Goal: Task Accomplishment & Management: Complete application form

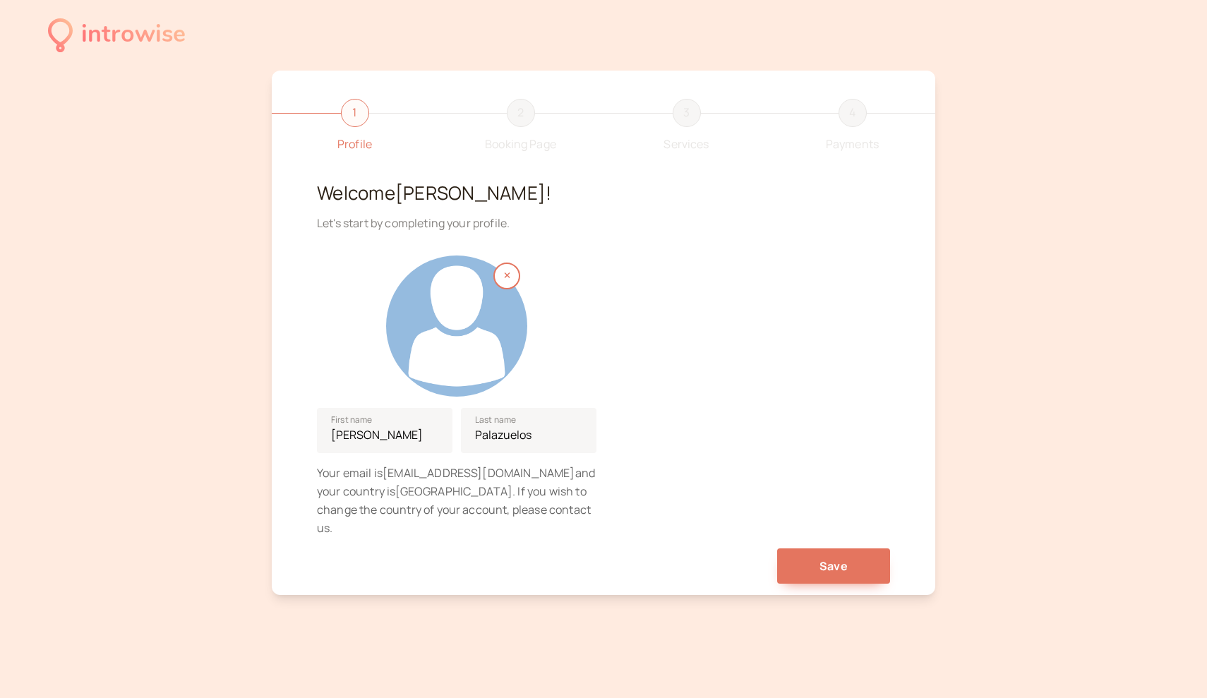
click at [505, 340] on div at bounding box center [456, 326] width 141 height 141
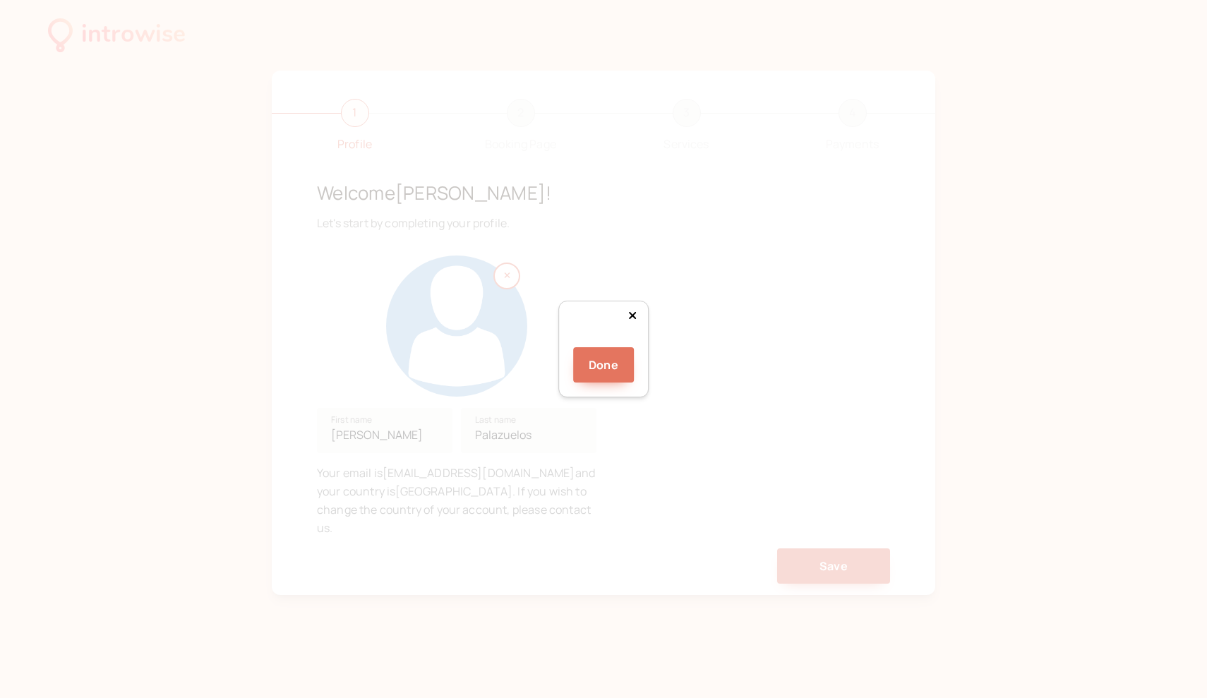
click at [656, 357] on div at bounding box center [727, 451] width 188 height 188
click at [608, 383] on button "Done" at bounding box center [603, 364] width 61 height 35
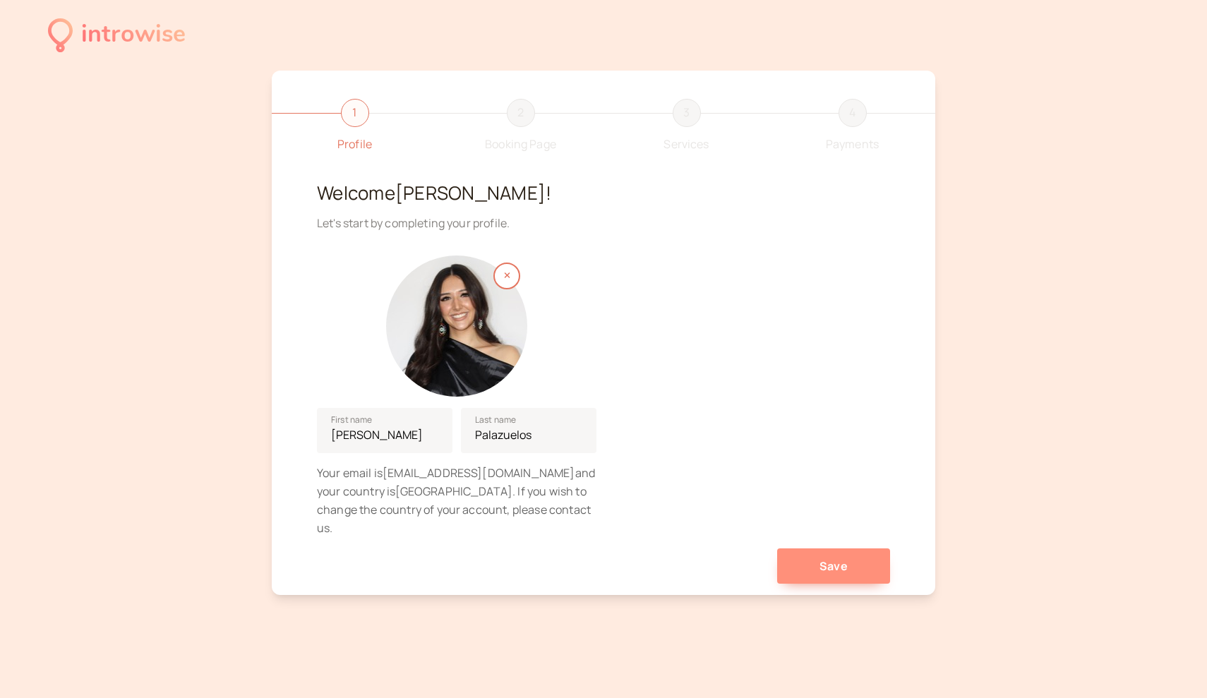
click at [821, 553] on button "Save" at bounding box center [833, 566] width 113 height 35
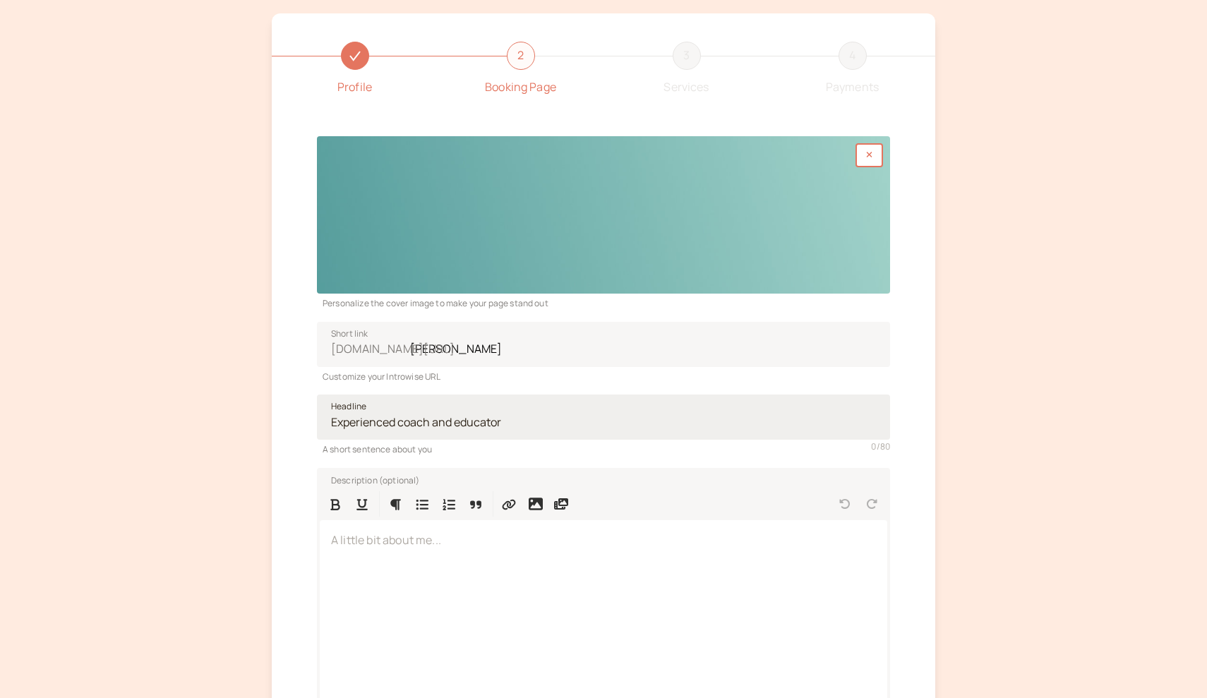
scroll to position [66, 0]
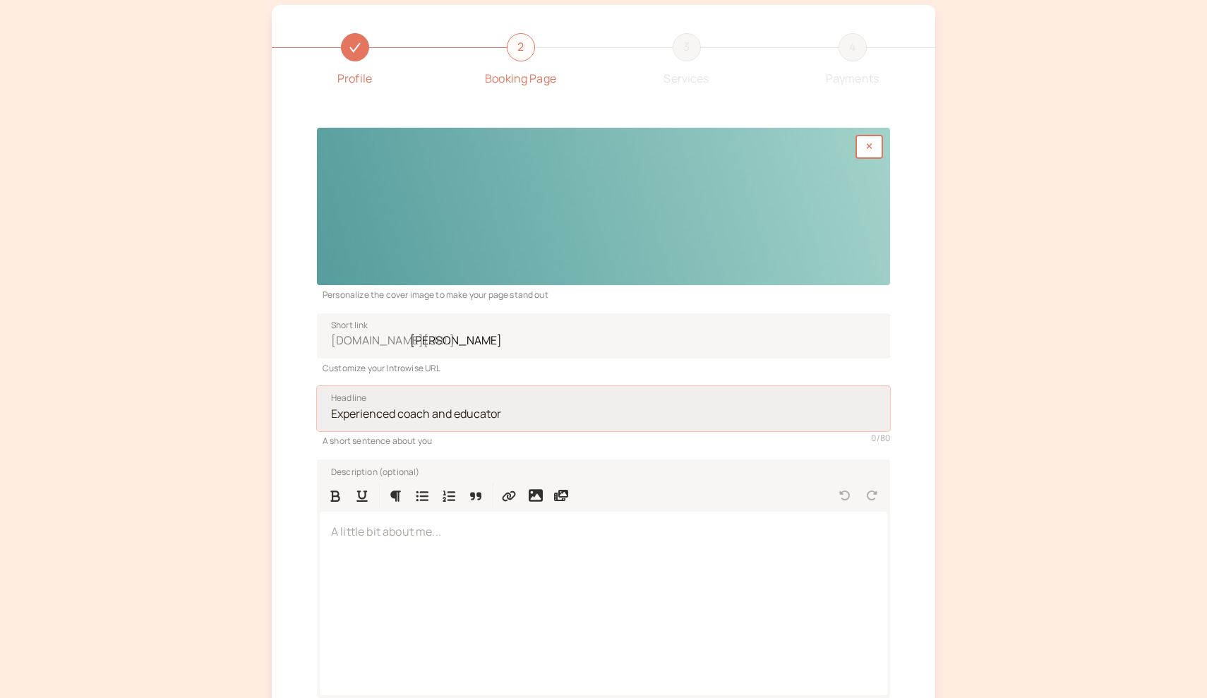
drag, startPoint x: 520, startPoint y: 414, endPoint x: 532, endPoint y: 407, distance: 13.9
click at [532, 407] on input "Headline" at bounding box center [603, 408] width 573 height 45
click at [532, 408] on input "Headline" at bounding box center [603, 408] width 573 height 45
drag, startPoint x: 505, startPoint y: 413, endPoint x: 326, endPoint y: 405, distance: 178.8
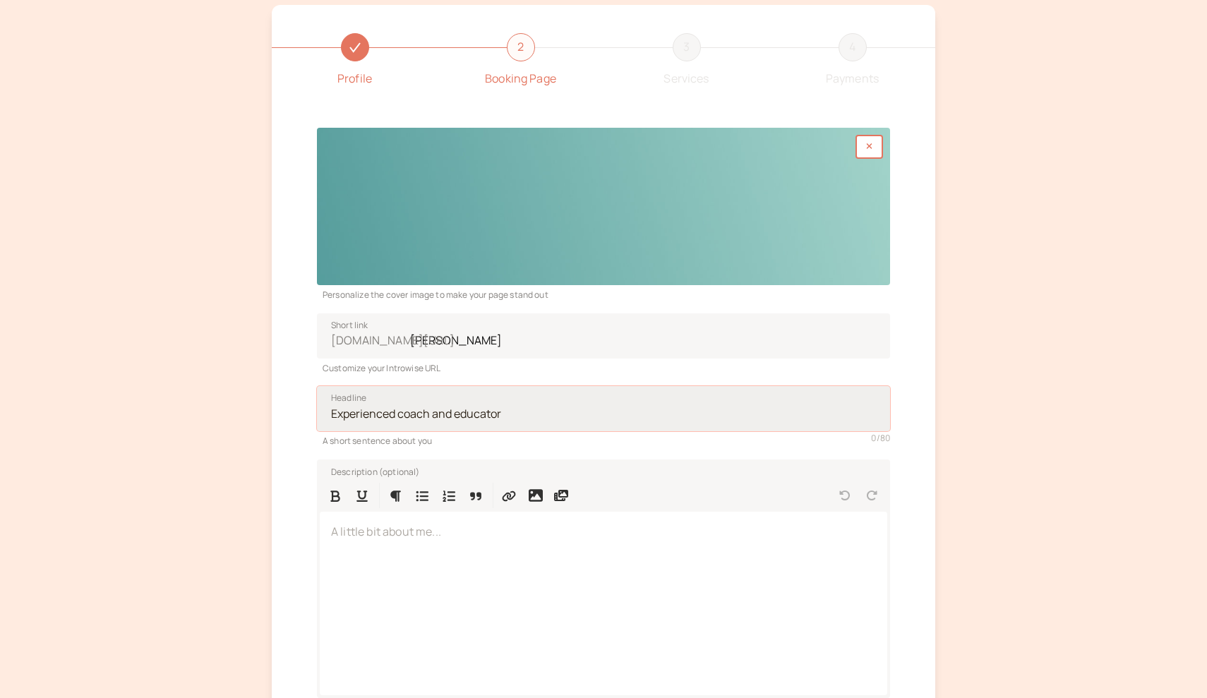
click at [326, 405] on input "Headline" at bounding box center [603, 408] width 573 height 45
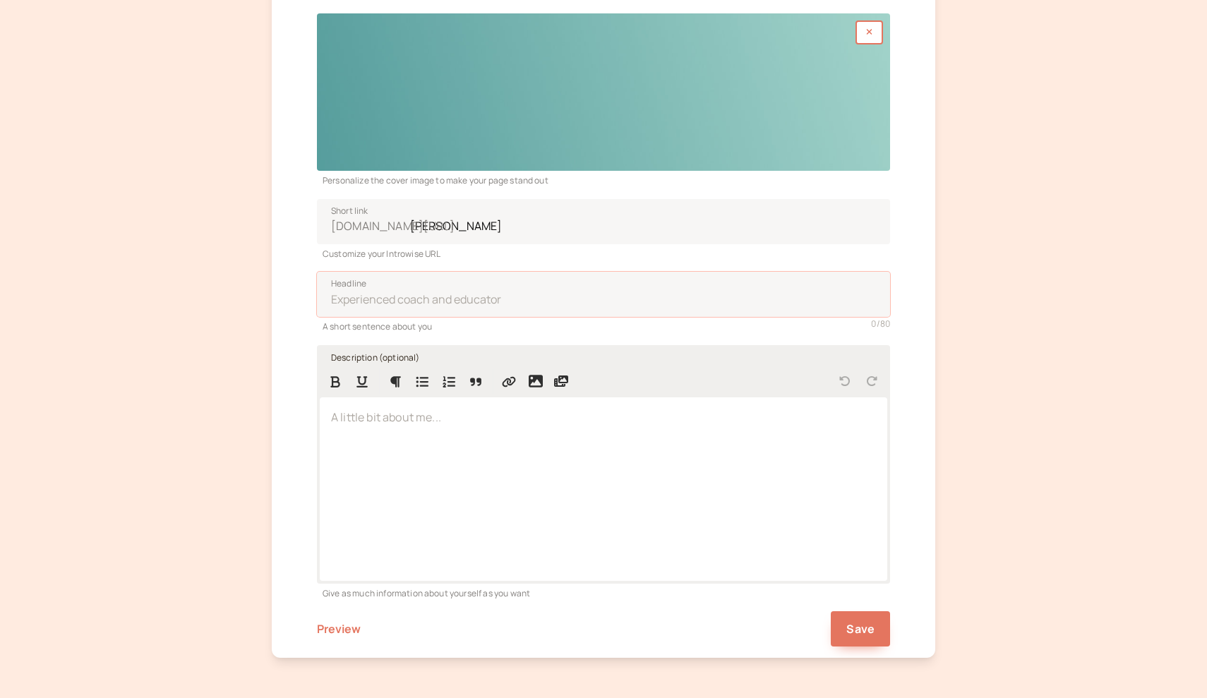
scroll to position [182, 0]
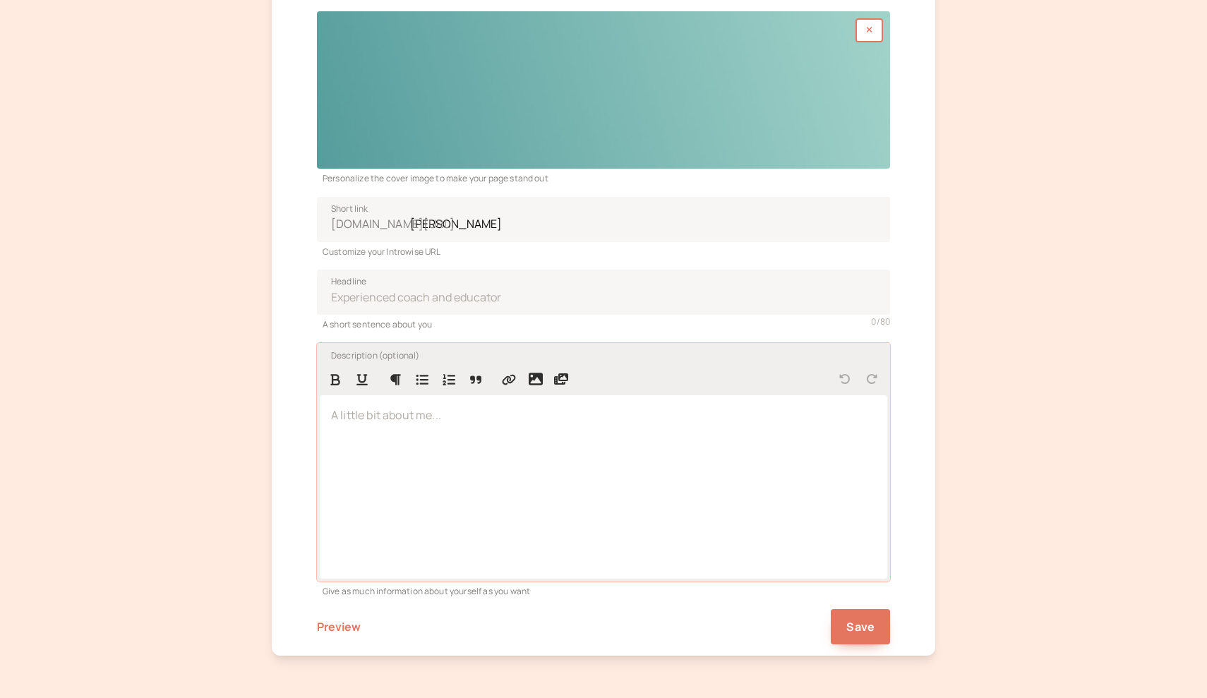
click at [437, 436] on div at bounding box center [604, 486] width 568 height 183
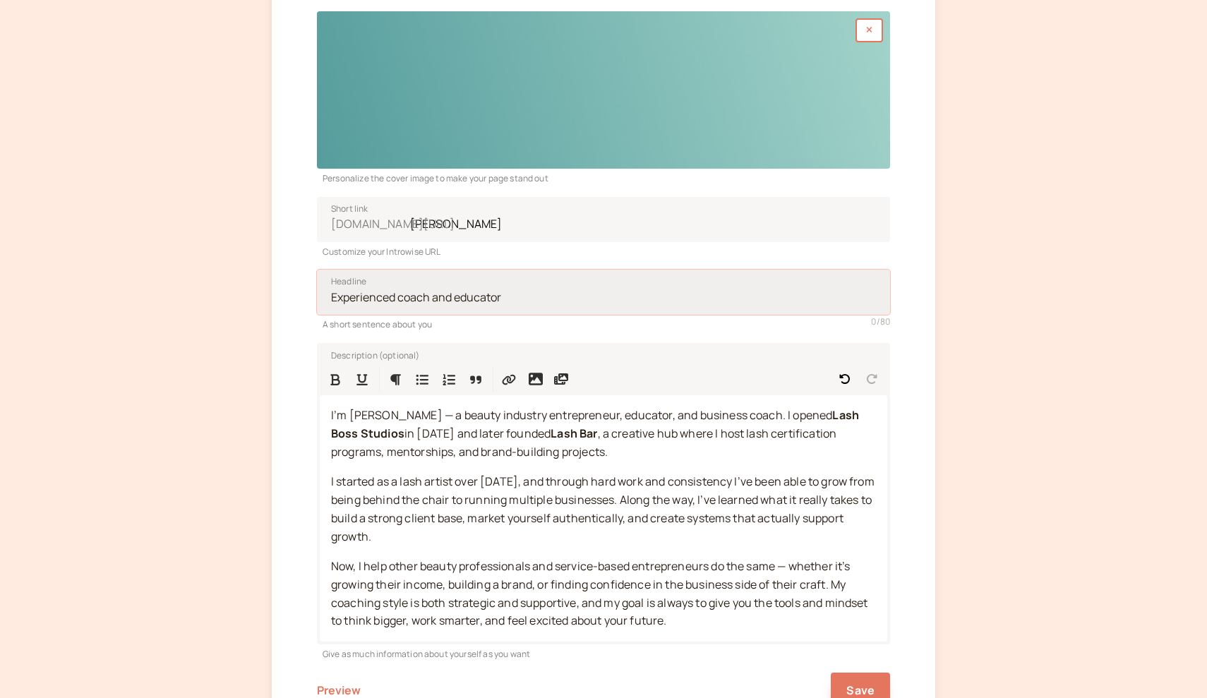
click at [455, 293] on input "Headline" at bounding box center [603, 292] width 573 height 45
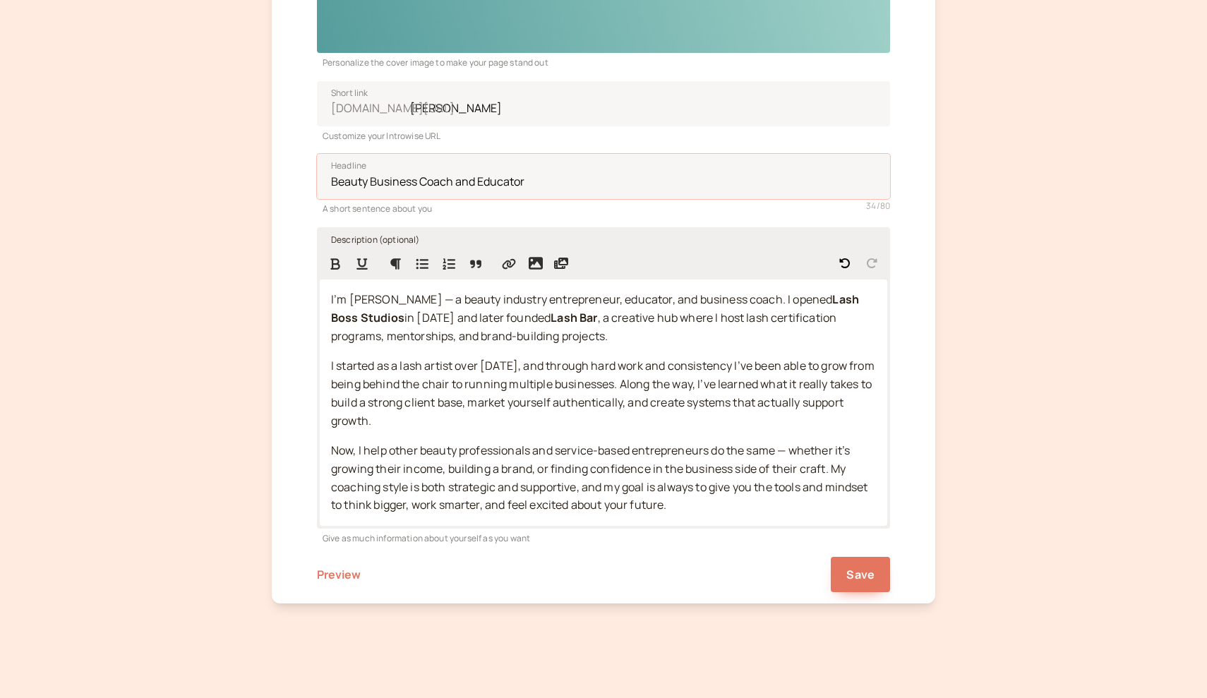
scroll to position [296, 0]
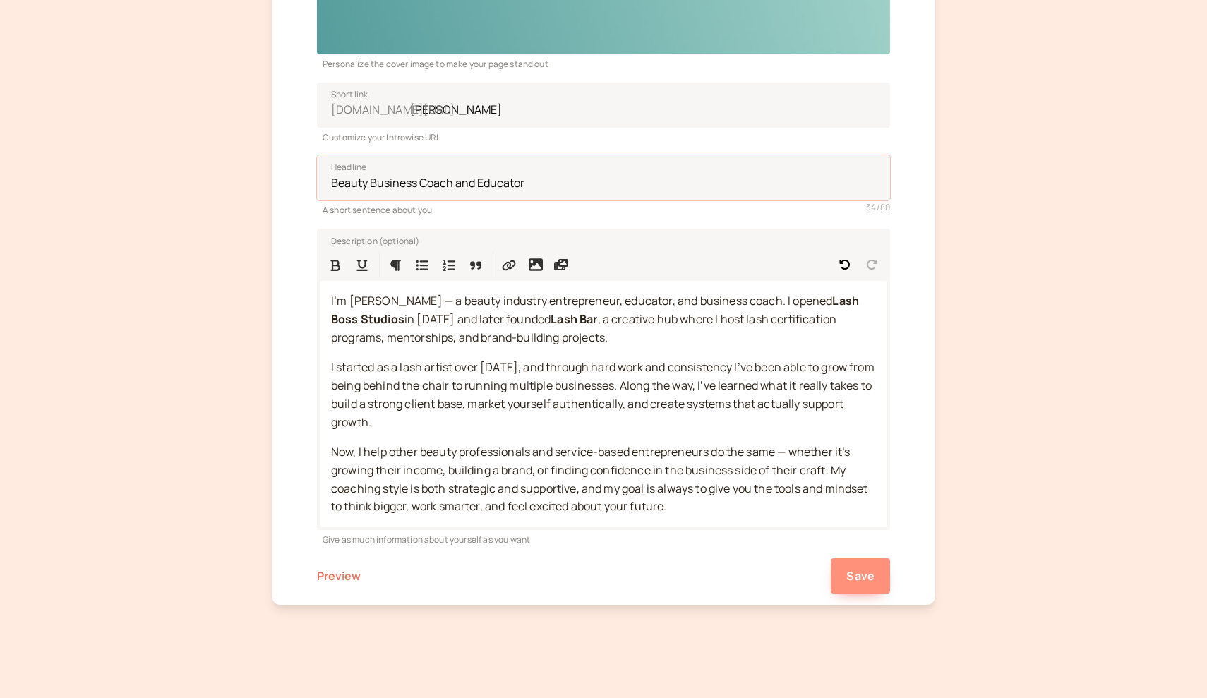
type input "Beauty Business Coach and Educator"
click at [851, 568] on span "Save" at bounding box center [860, 576] width 28 height 16
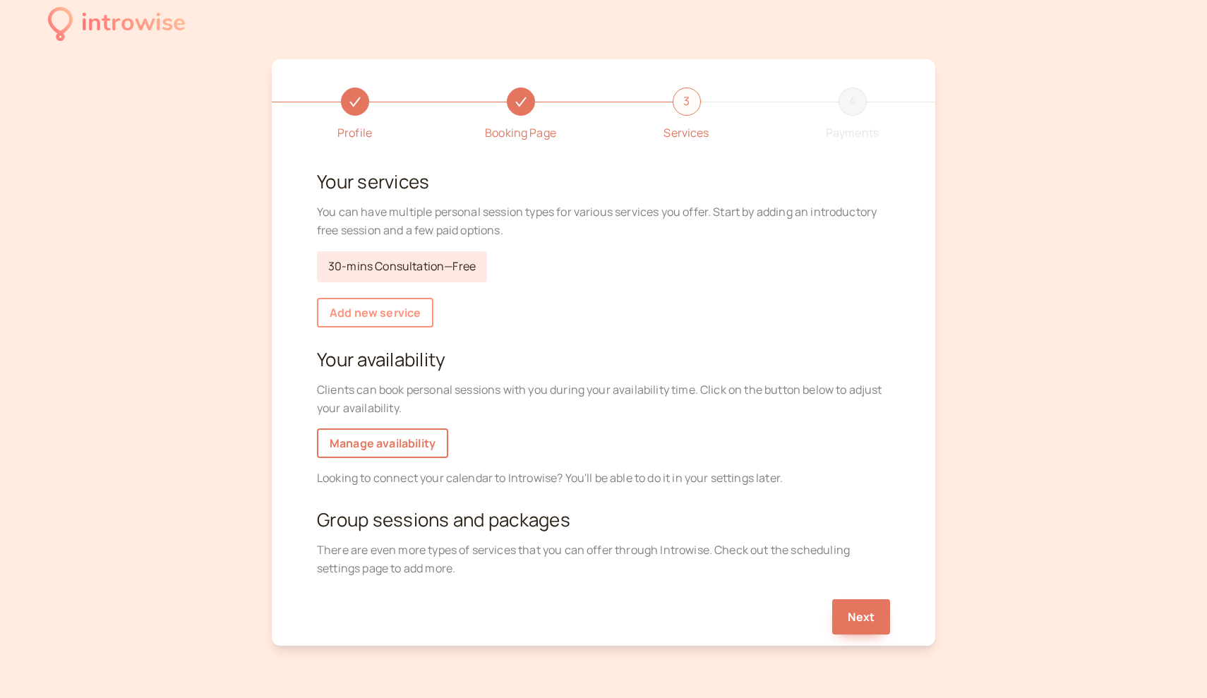
click at [414, 311] on link "Add new service" at bounding box center [375, 313] width 116 height 30
select select "30"
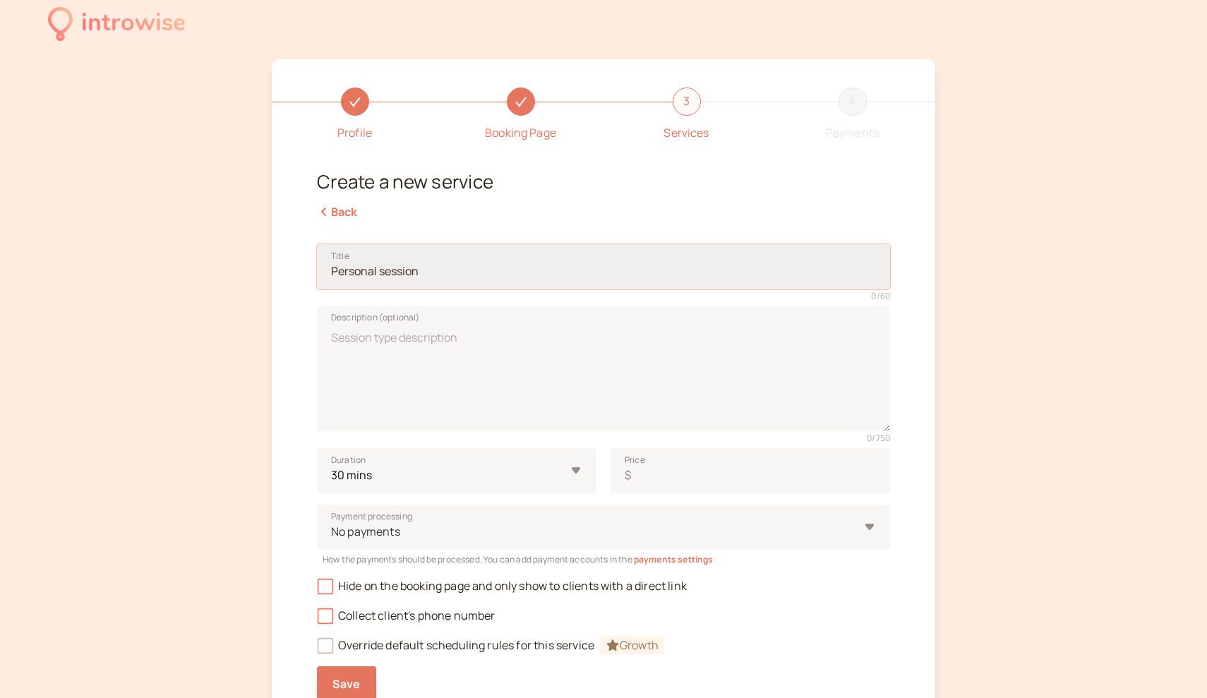
click at [433, 268] on input "Title" at bounding box center [603, 266] width 573 height 45
type input "One on One Session"
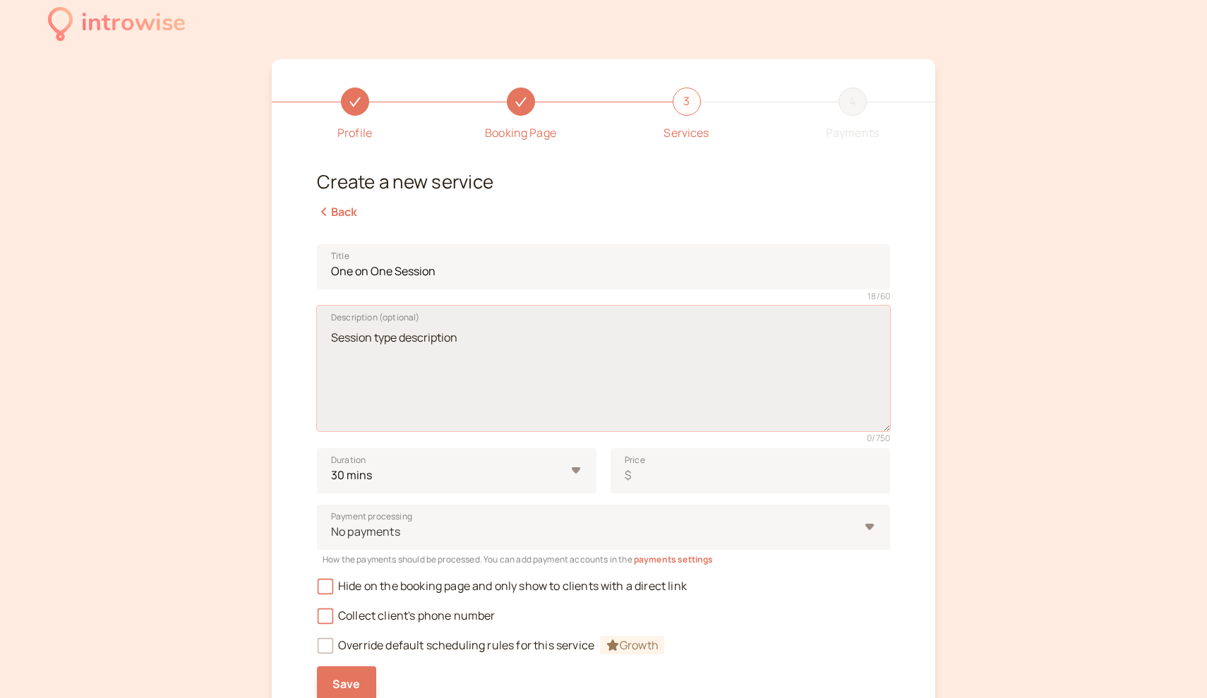
click at [510, 358] on textarea "Description (optional)" at bounding box center [603, 369] width 573 height 126
paste textarea "My one-on-one coaching calls are designed to give you personalized guidance, su…"
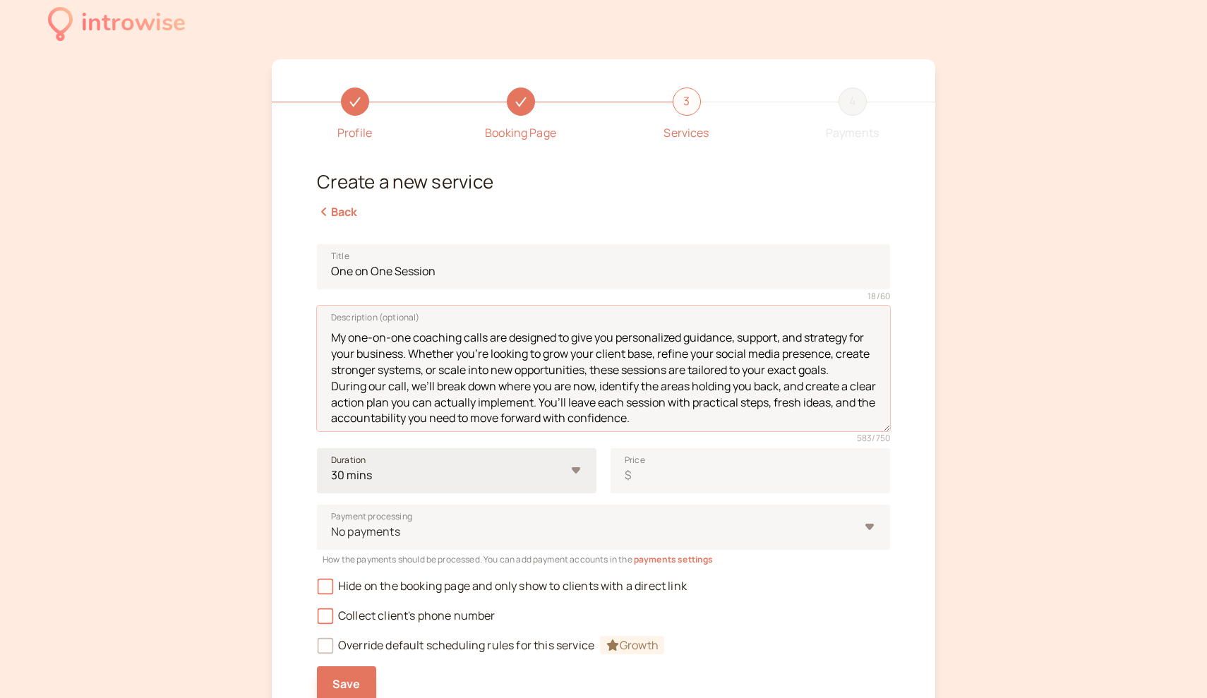
type textarea "My one-on-one coaching calls are designed to give you personalized guidance, su…"
select select "60"
click at [856, 531] on div at bounding box center [594, 531] width 529 height 19
click at [332, 531] on input "Payment processing No payments" at bounding box center [331, 532] width 2 height 16
click at [770, 471] on input "Price $" at bounding box center [751, 470] width 280 height 45
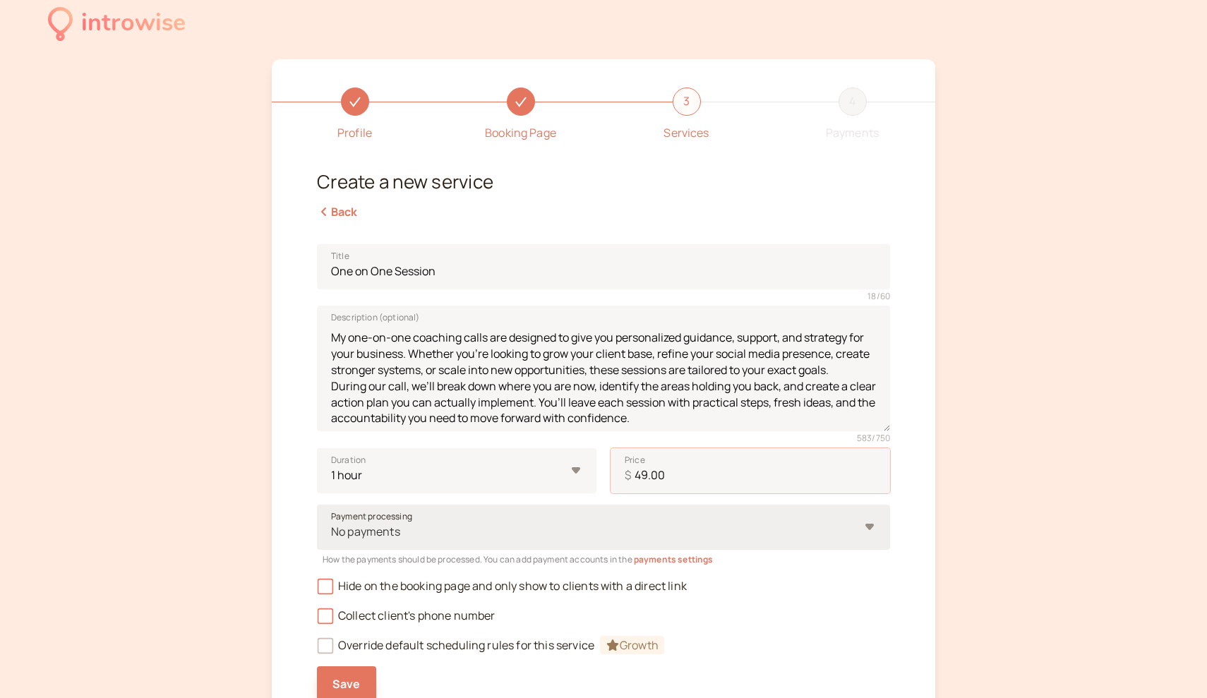
type input "49.00"
click at [521, 519] on div "No payments" at bounding box center [595, 532] width 529 height 26
click at [332, 524] on input "Payment processing No payments" at bounding box center [331, 532] width 2 height 16
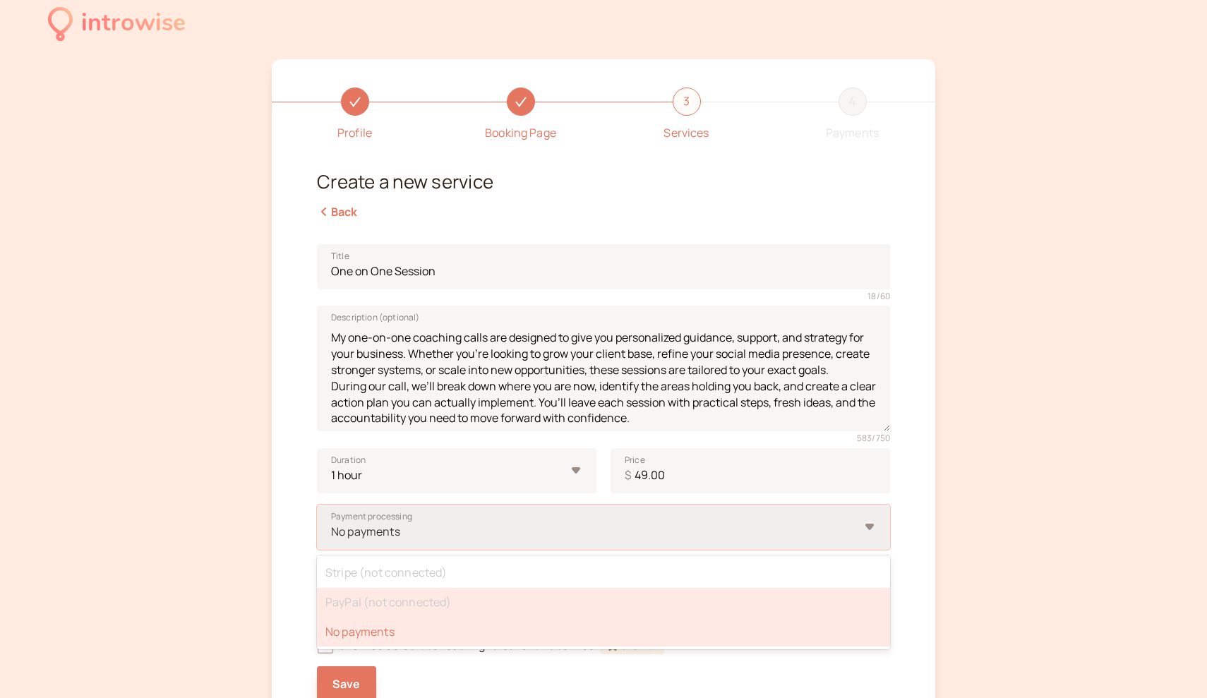
click at [486, 589] on div "PayPal (not connected)" at bounding box center [603, 603] width 573 height 30
click at [332, 540] on input "Payment processing option No payments selected, 3 of 3. 3 results available. Us…" at bounding box center [331, 532] width 2 height 16
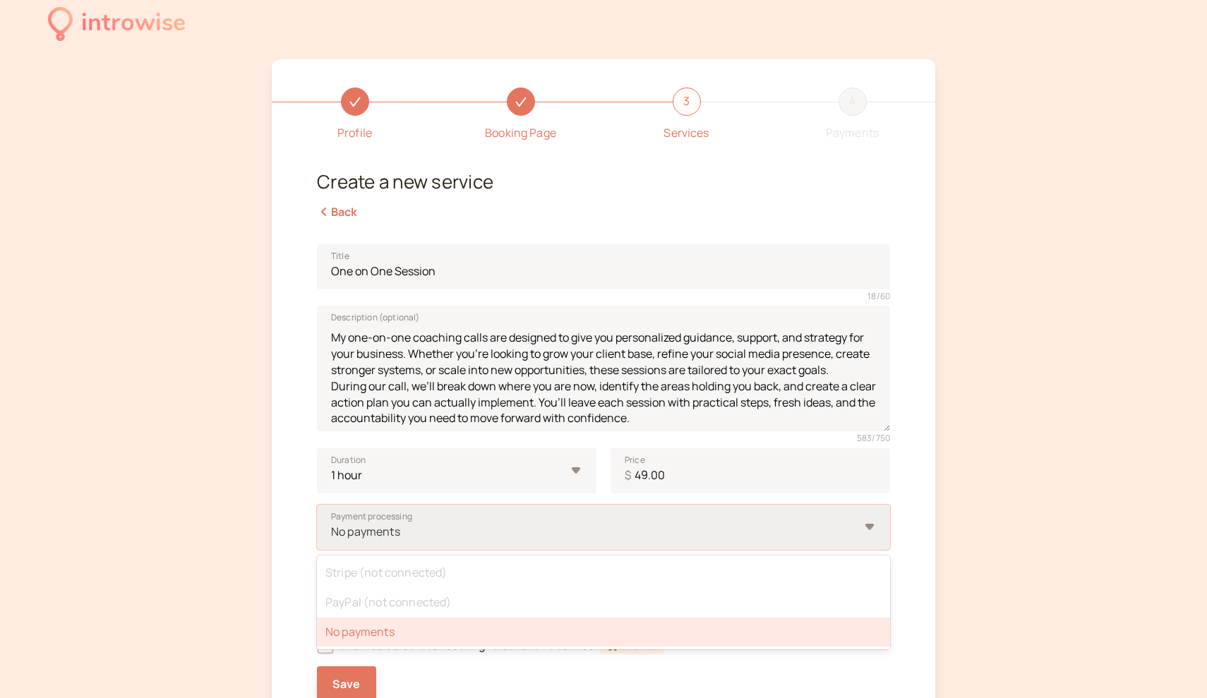
click at [818, 519] on div "No payments" at bounding box center [595, 532] width 529 height 26
click at [332, 524] on input "Payment processing option No payments selected, 3 of 3. 3 results available. Us…" at bounding box center [331, 532] width 2 height 16
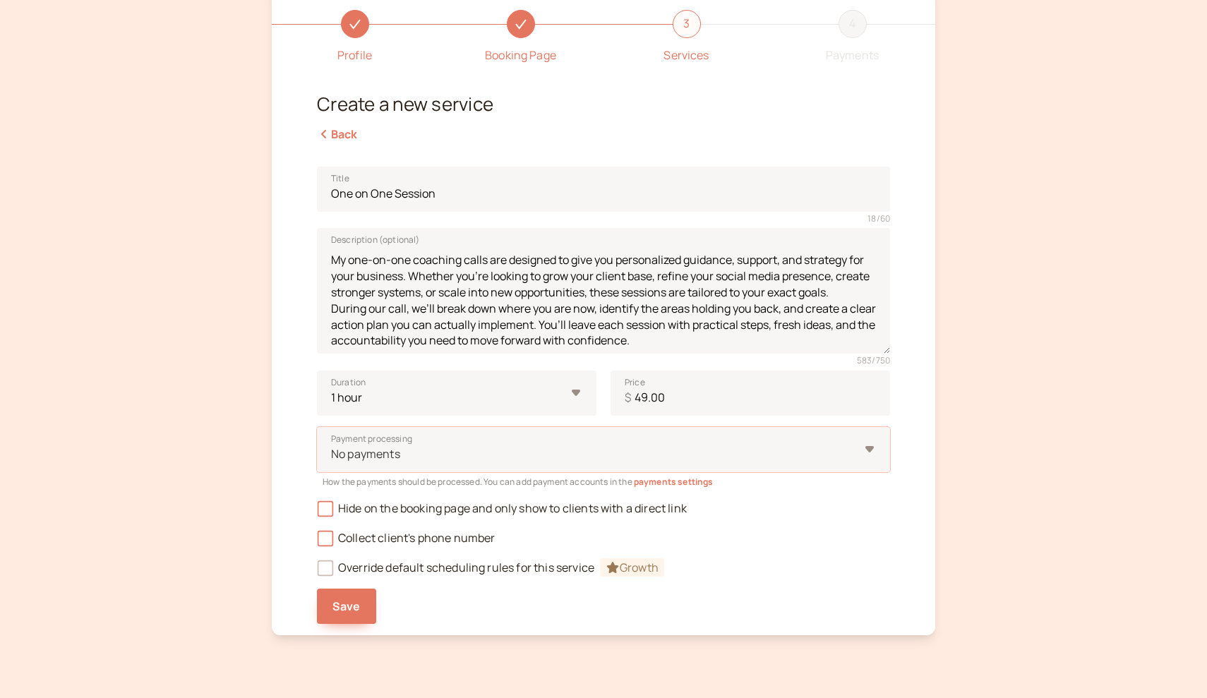
scroll to position [90, 0]
click at [441, 529] on span "Collect client's phone number" at bounding box center [406, 537] width 179 height 16
click at [317, 541] on input "Collect client's phone number" at bounding box center [317, 541] width 0 height 0
click at [508, 501] on span "Hide on the booking page and only show to clients with a direct link" at bounding box center [502, 507] width 370 height 16
click at [317, 511] on input "Hide on the booking page and only show to clients with a direct link" at bounding box center [317, 511] width 0 height 0
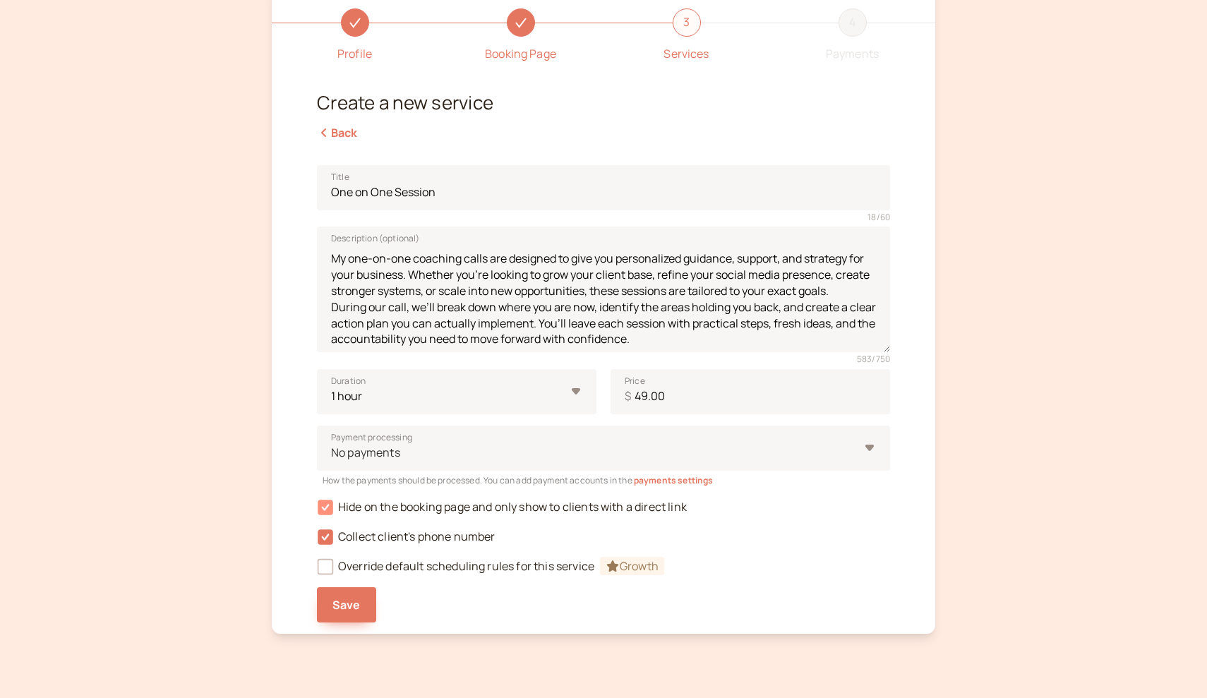
click at [508, 502] on span "Hide on the booking page and only show to clients with a direct link" at bounding box center [502, 507] width 370 height 16
click at [317, 511] on input "Hide on the booking page and only show to clients with a direct link" at bounding box center [317, 511] width 0 height 0
click at [350, 589] on button "Save" at bounding box center [346, 604] width 59 height 35
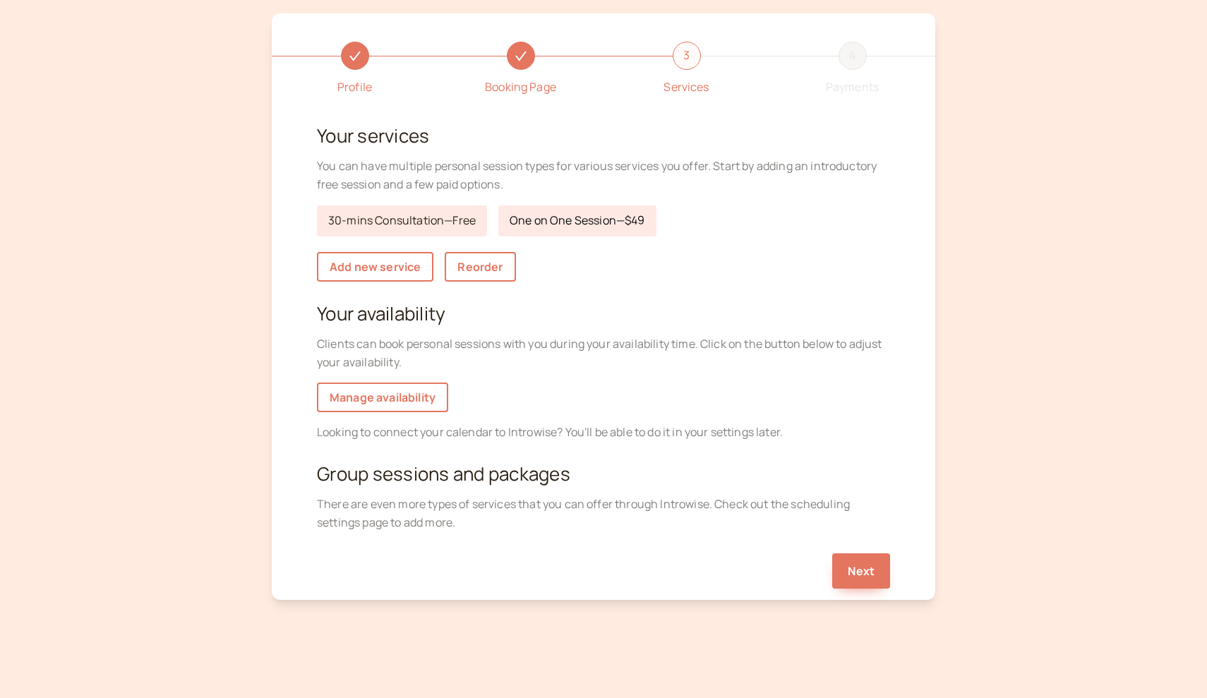
scroll to position [56, 0]
click at [407, 388] on link "Manage availability" at bounding box center [382, 398] width 131 height 30
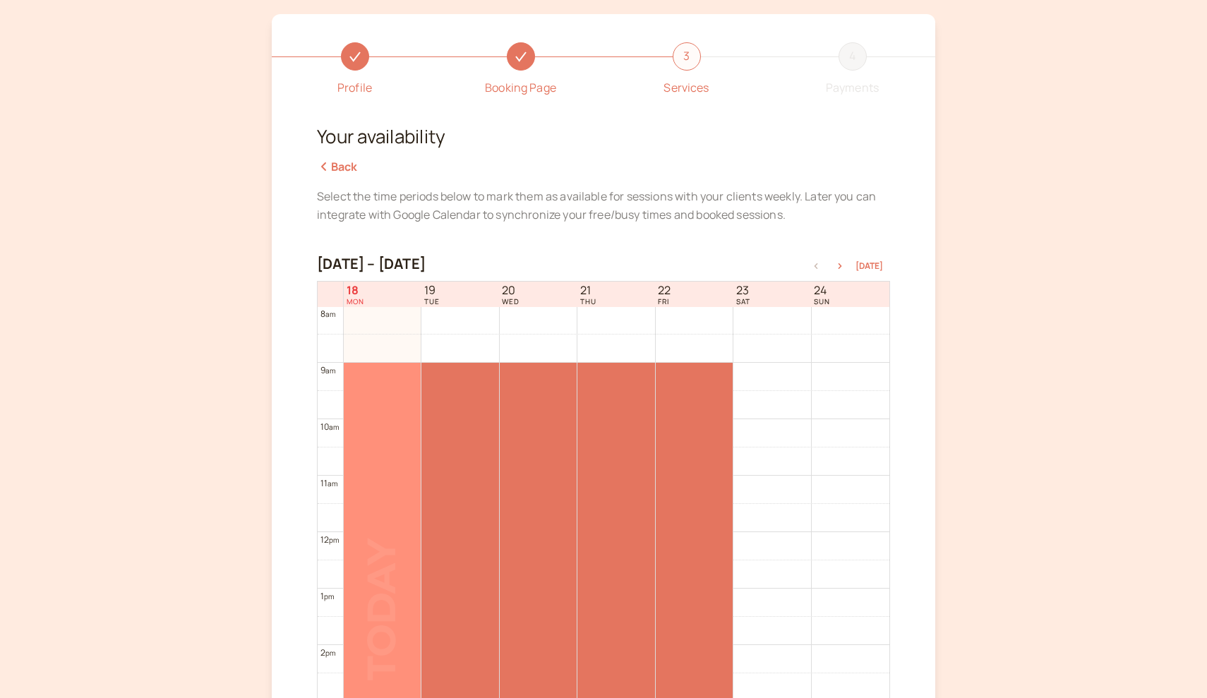
scroll to position [443, 0]
